Goal: Navigation & Orientation: Find specific page/section

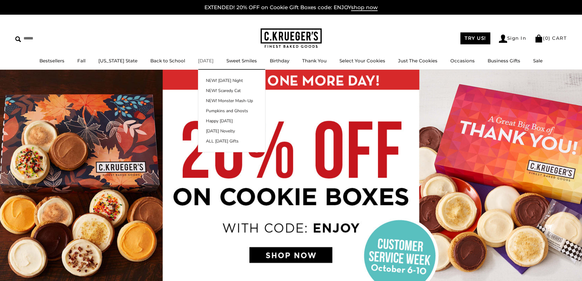
click at [215, 76] on div "NEW! [DATE] Night NEW! Scaredy Cat NEW! Monster Mash-Up Pumpkins and Ghosts Hap…" at bounding box center [232, 111] width 68 height 82
click at [215, 77] on link "NEW! [DATE] Night" at bounding box center [231, 80] width 67 height 6
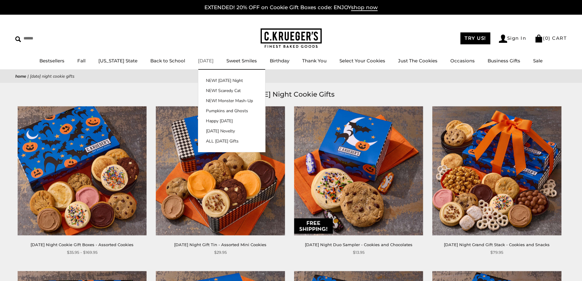
click at [203, 97] on ul "NEW! [DATE] Night NEW! Scaredy Cat NEW! Monster Mash-Up Pumpkins and Ghosts Hap…" at bounding box center [231, 110] width 67 height 67
click at [203, 98] on link "NEW! Monster Mash-Up" at bounding box center [231, 100] width 67 height 6
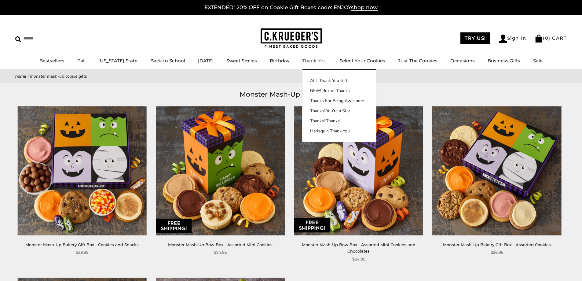
click at [305, 61] on link "Thank You" at bounding box center [314, 61] width 24 height 6
